Goal: Check status

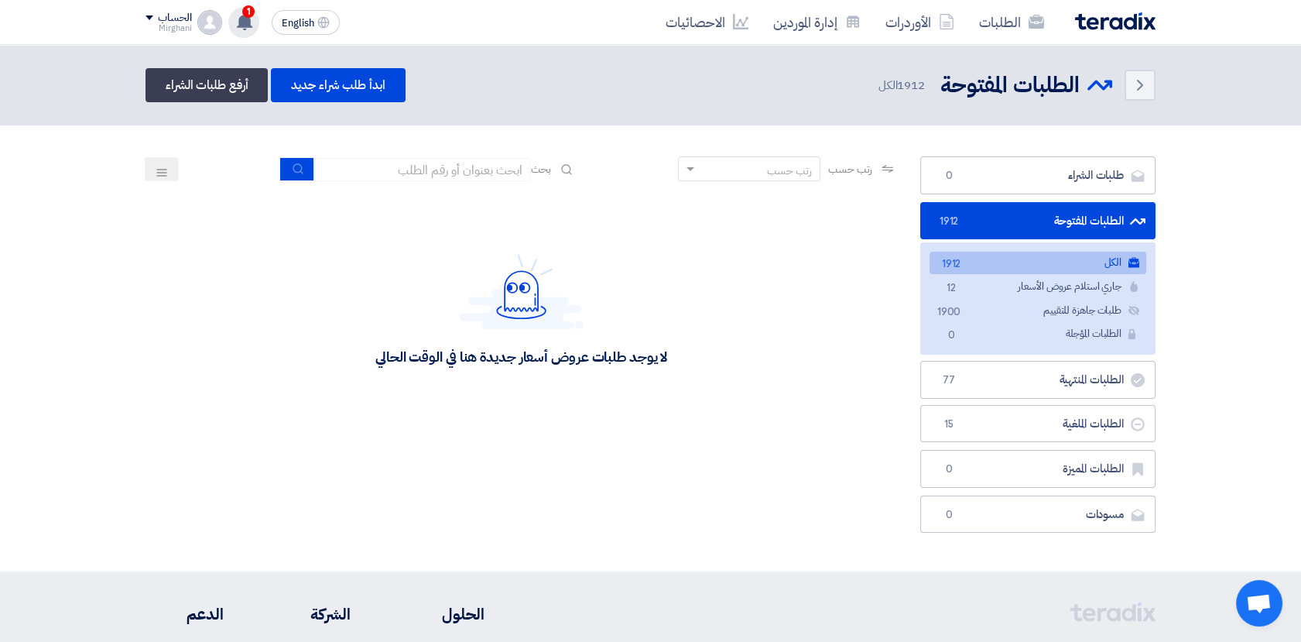
click at [242, 20] on use at bounding box center [244, 21] width 15 height 17
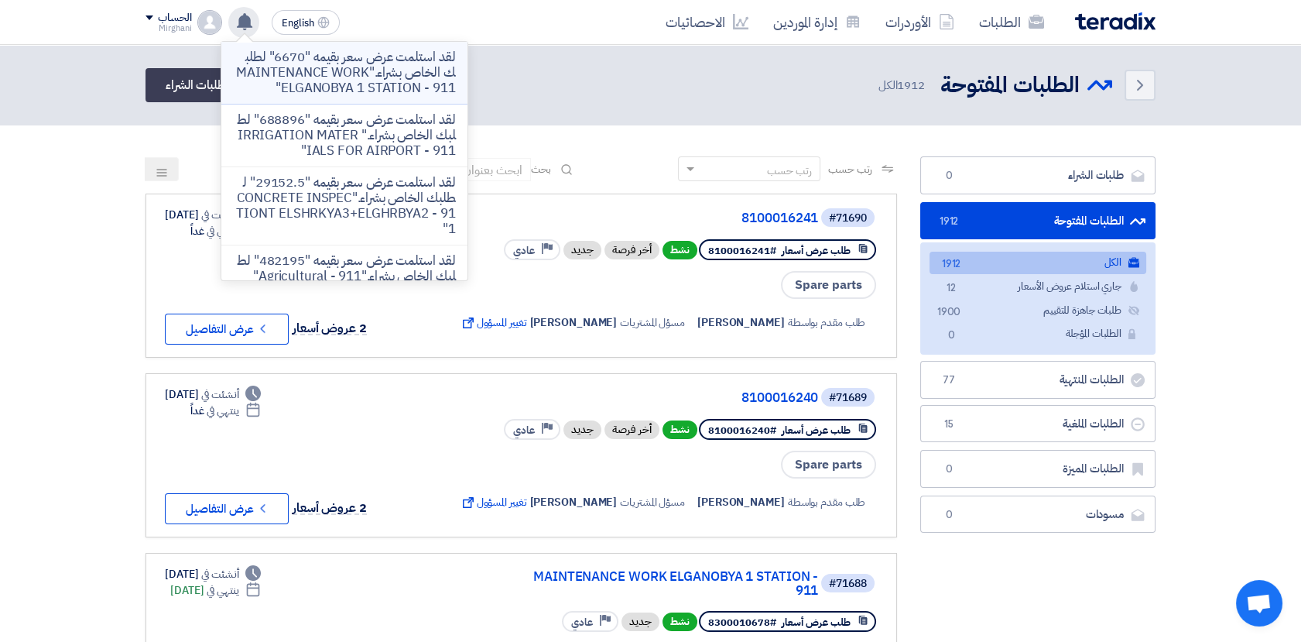
click at [331, 75] on p "لقد استلمت عرض سعر بقيمه "6670" لطلبك الخاص بشراء."MAINTENANCE WORK ELGANOBYA 1…" at bounding box center [344, 73] width 221 height 46
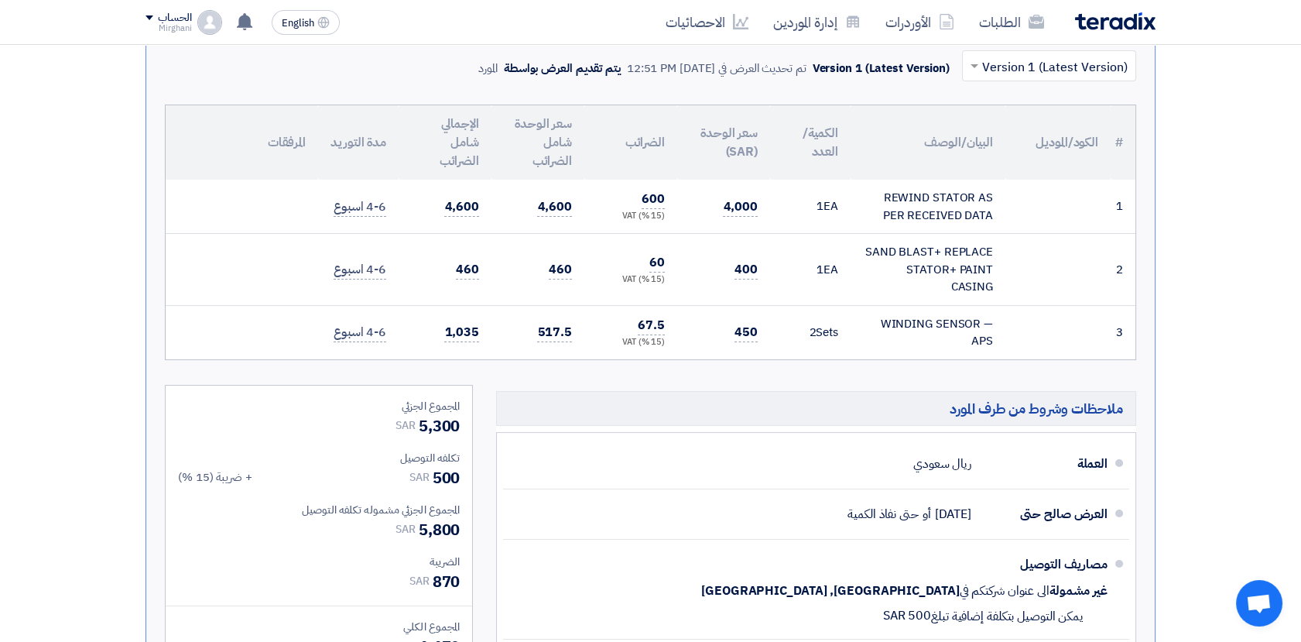
scroll to position [347, 0]
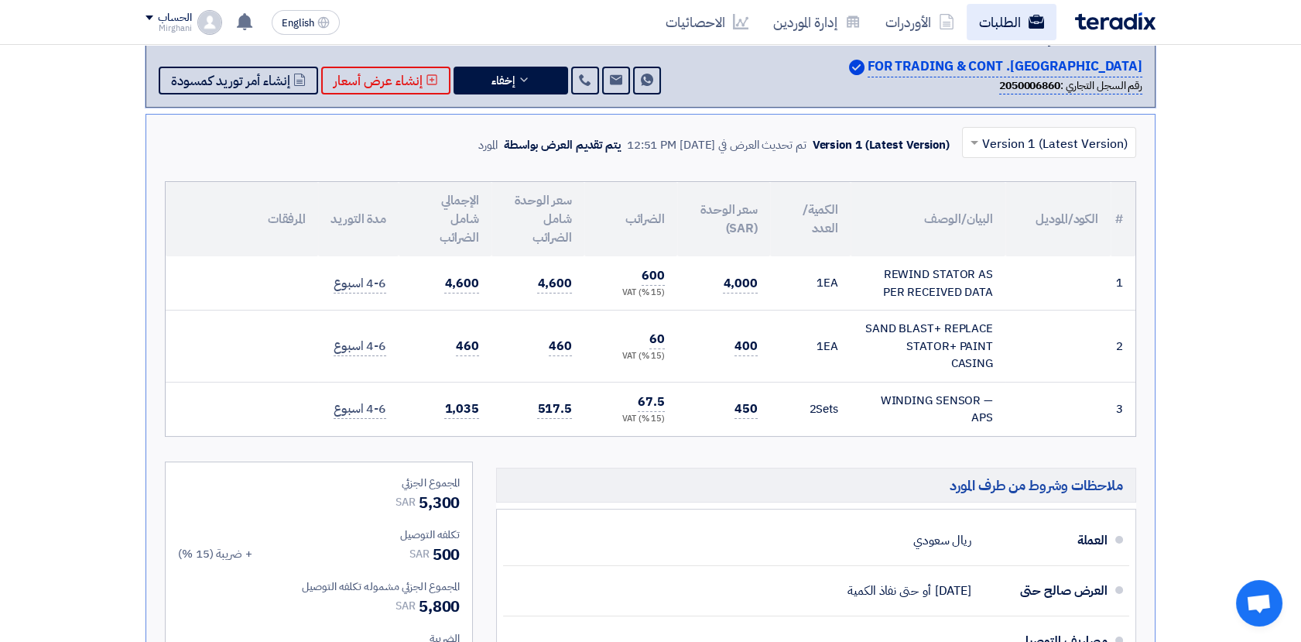
click at [990, 21] on link "الطلبات" at bounding box center [1012, 22] width 90 height 36
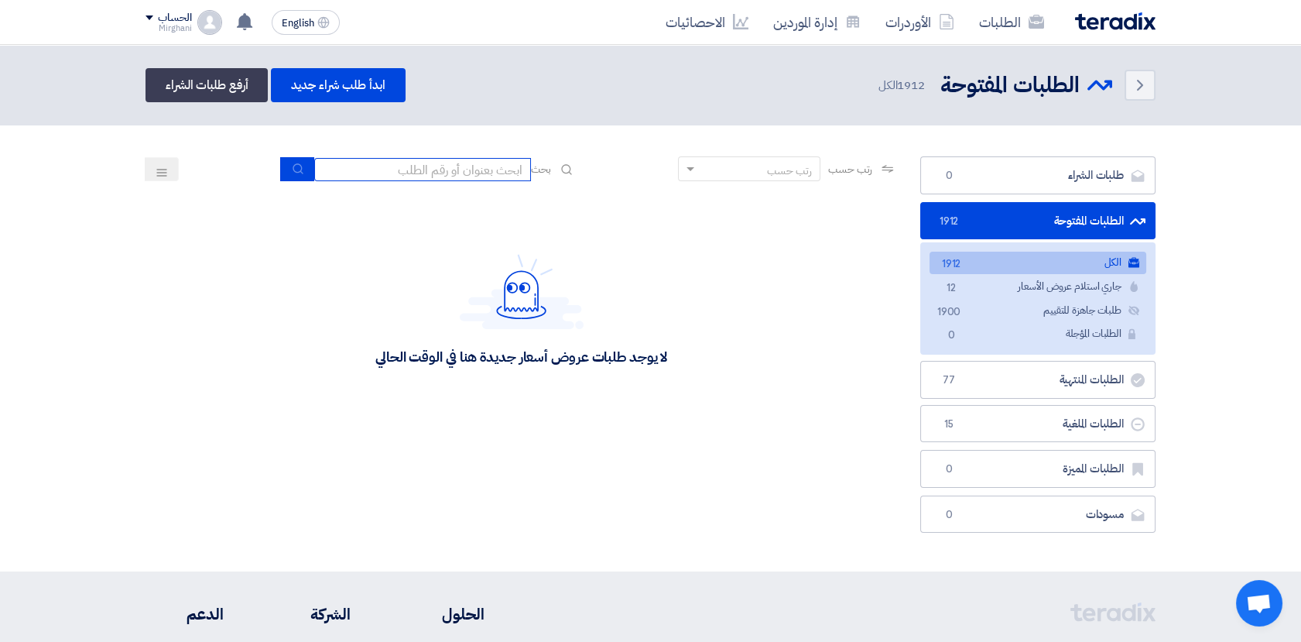
click at [444, 170] on input at bounding box center [422, 169] width 217 height 23
paste input "8100015829"
type input "8100015829"
click at [296, 166] on icon "submit" at bounding box center [298, 169] width 12 height 12
